Goal: Navigation & Orientation: Find specific page/section

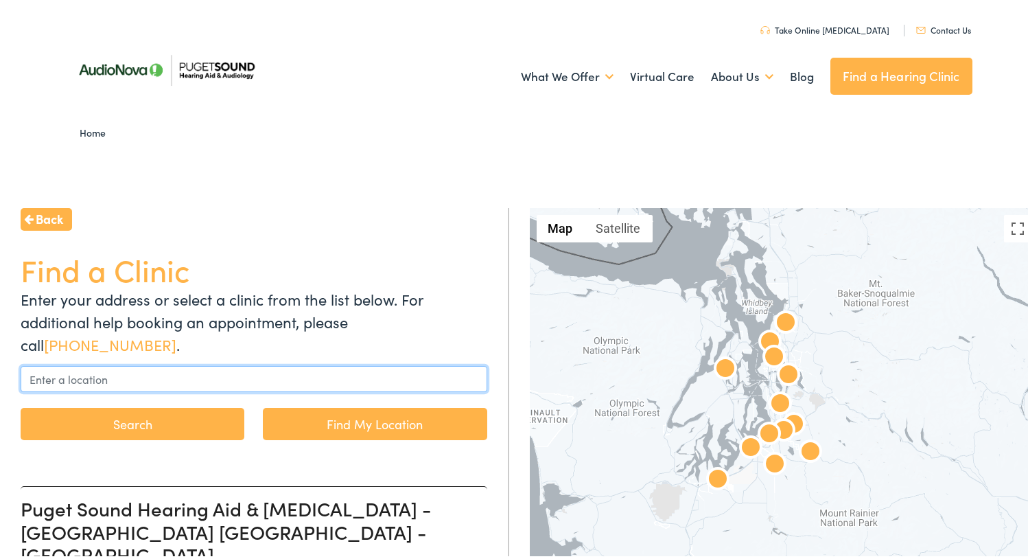
click at [184, 369] on input "text" at bounding box center [254, 376] width 467 height 26
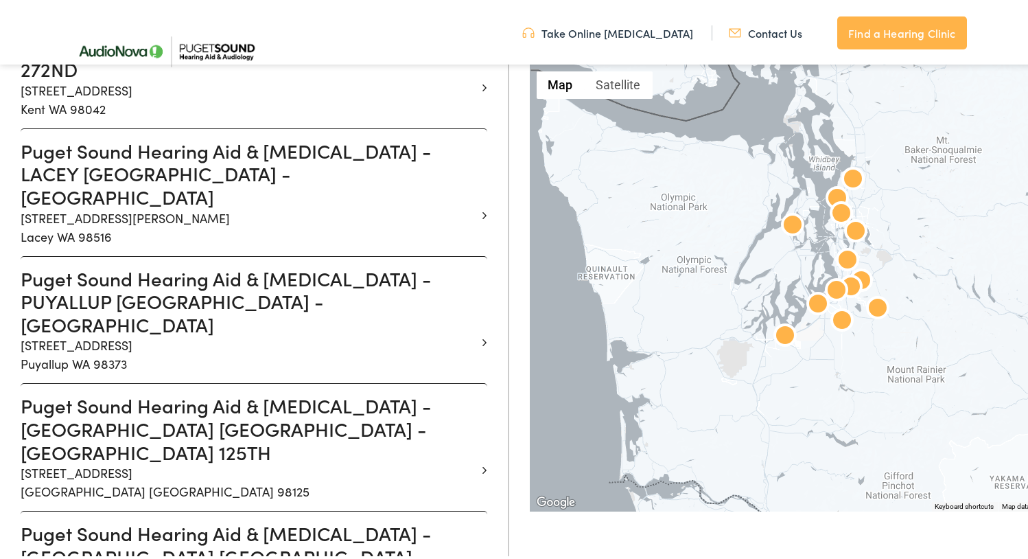
scroll to position [1245, 0]
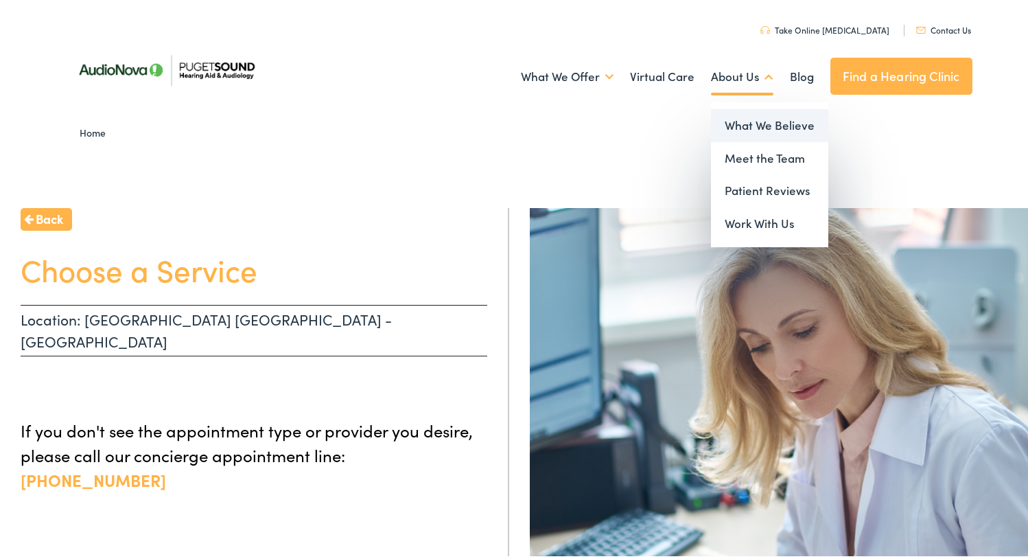
click at [736, 121] on link "What We Believe" at bounding box center [769, 122] width 117 height 33
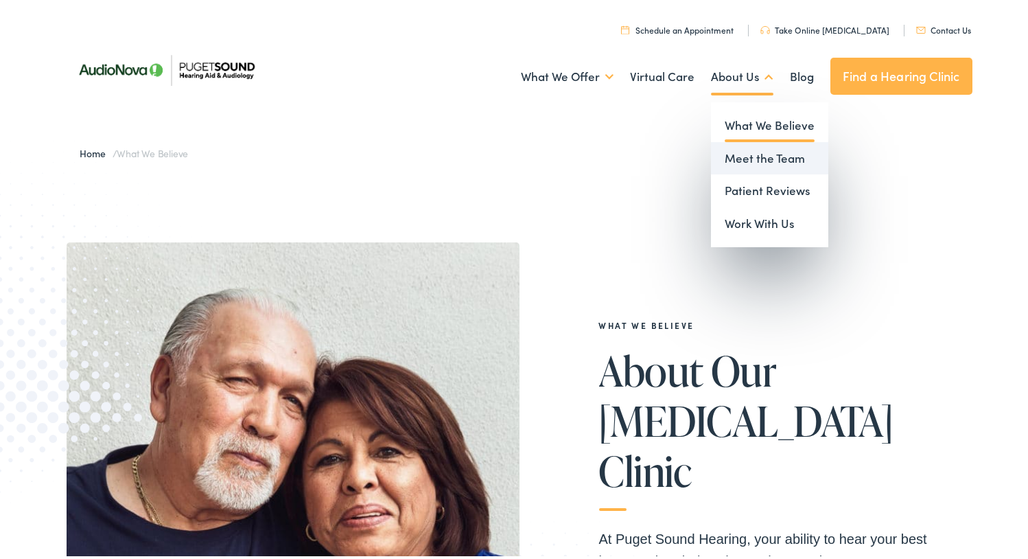
click at [740, 155] on link "Meet the Team" at bounding box center [769, 155] width 117 height 33
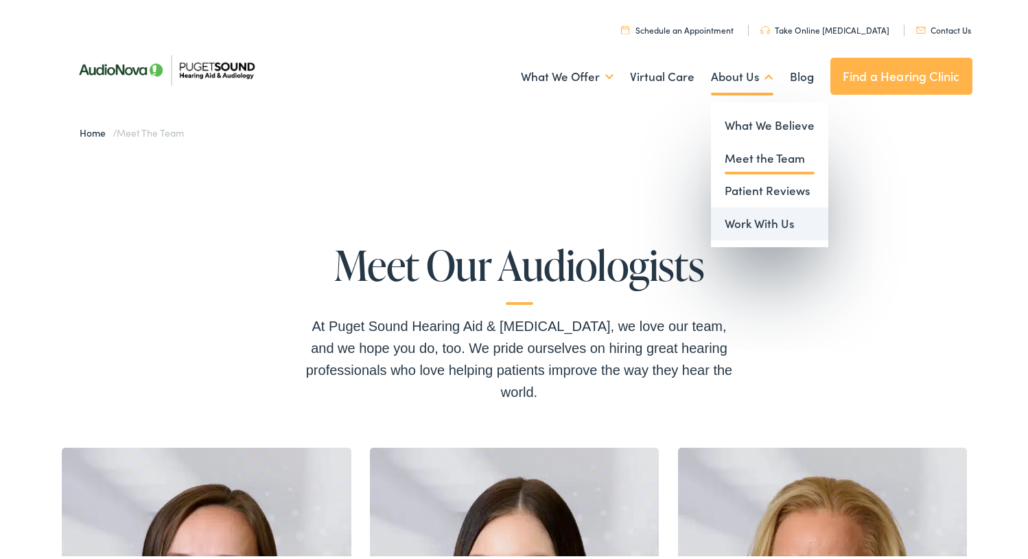
click at [777, 219] on link "Work With Us" at bounding box center [769, 220] width 117 height 33
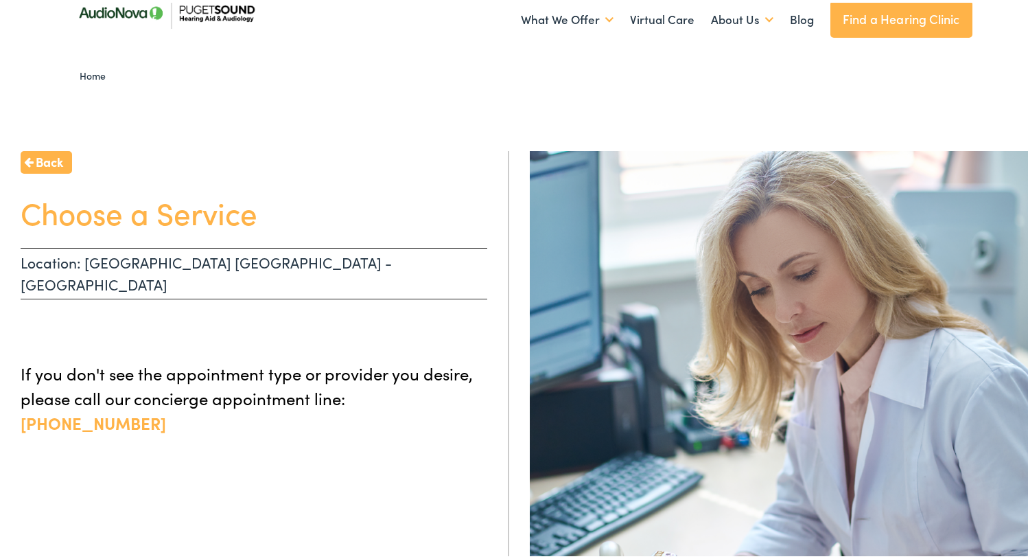
scroll to position [54, 0]
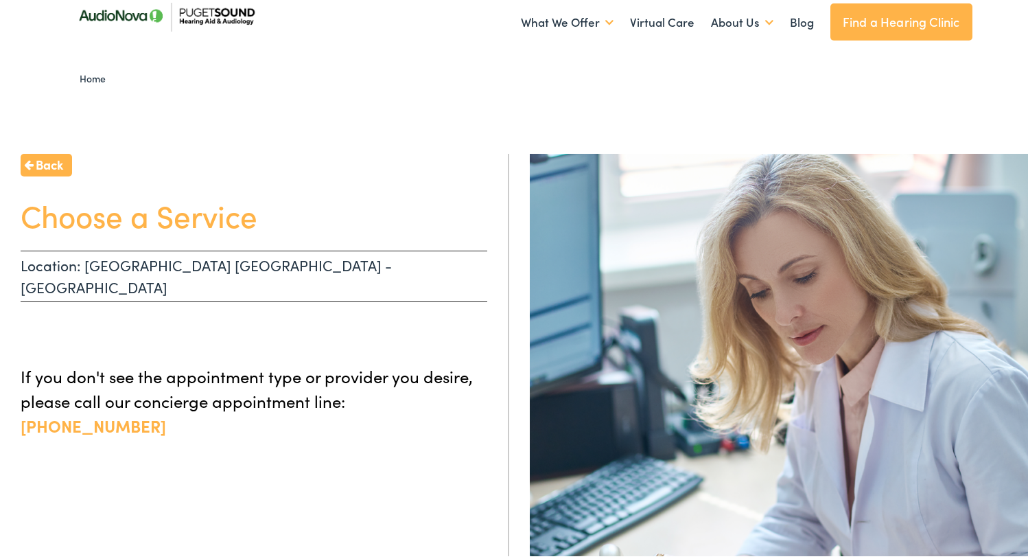
click at [46, 161] on span "Back" at bounding box center [49, 161] width 27 height 19
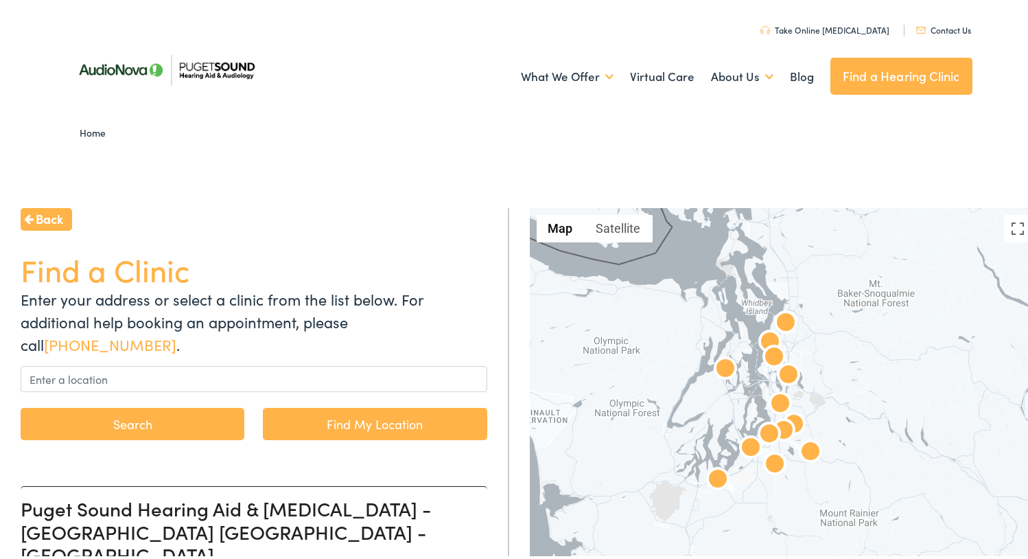
scroll to position [24, 0]
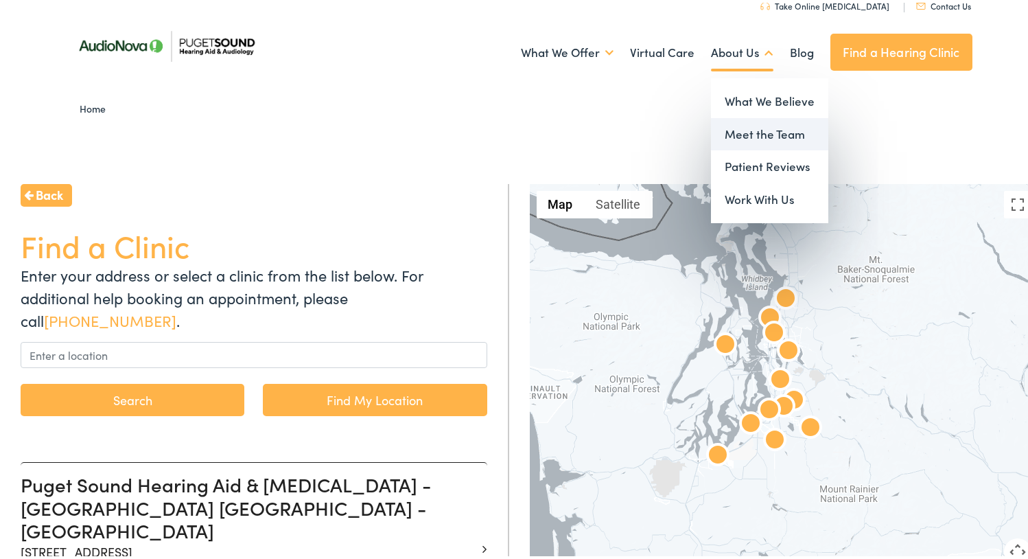
click at [743, 132] on link "Meet the Team" at bounding box center [769, 131] width 117 height 33
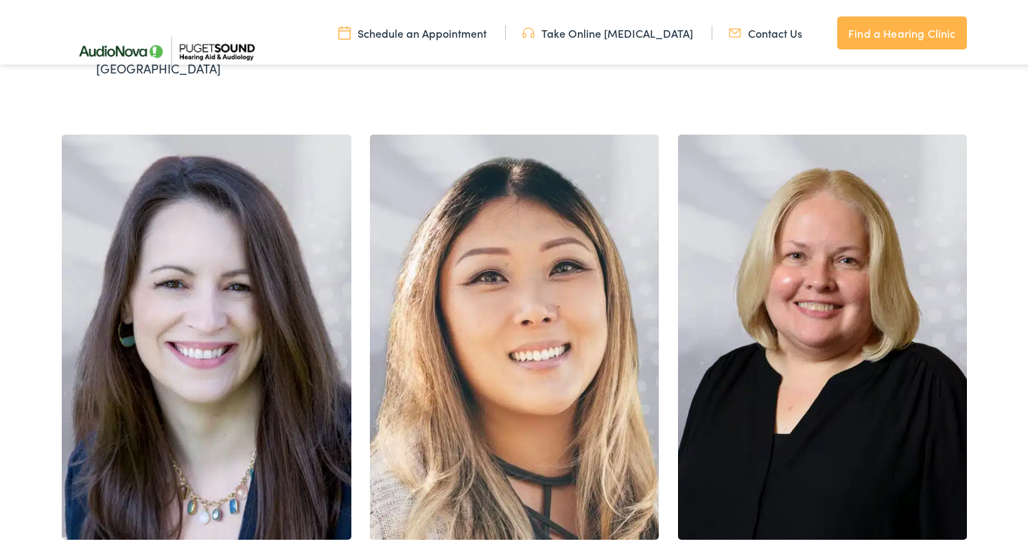
scroll to position [2005, 0]
